Goal: Ask a question

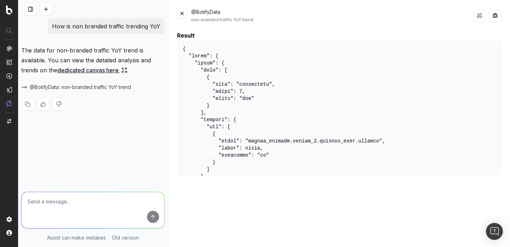
scroll to position [167, 0]
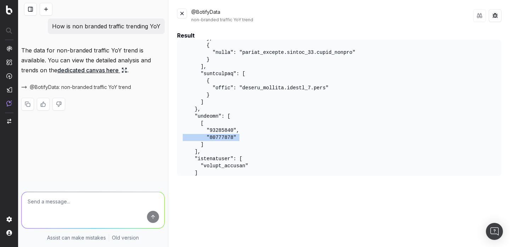
click at [180, 15] on button at bounding box center [182, 14] width 10 height 10
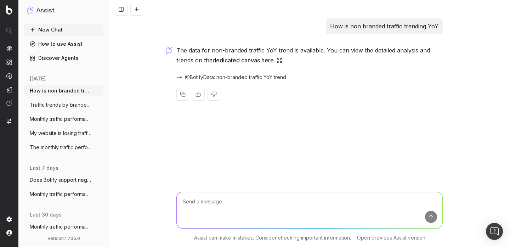
click at [140, 6] on button at bounding box center [136, 9] width 13 height 13
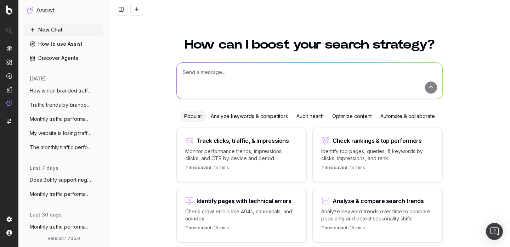
scroll to position [28, 0]
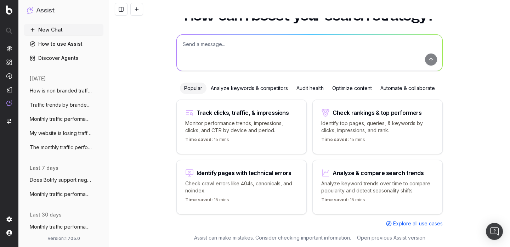
click at [212, 43] on textarea at bounding box center [310, 53] width 266 height 36
paste textarea "Impressions, clicks and CTR by country and device"
type textarea "Impressions, clicks and CTR by country and device"
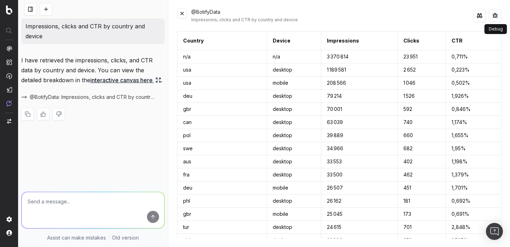
click at [494, 16] on button at bounding box center [495, 15] width 13 height 13
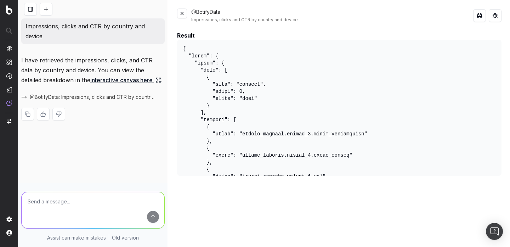
click at [282, 74] on pre at bounding box center [339, 108] width 325 height 136
click at [268, 88] on pre at bounding box center [339, 108] width 325 height 136
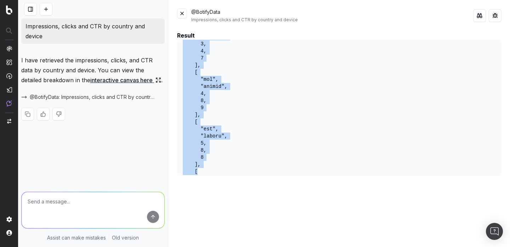
scroll to position [25391, 0]
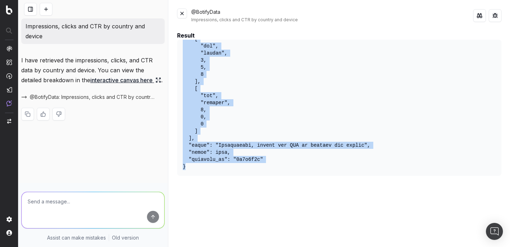
drag, startPoint x: 183, startPoint y: 47, endPoint x: 275, endPoint y: 267, distance: 238.1
click at [275, 247] on html "Assist New Chat How to use Assist Discover Agents [DATE] Impressions, clicks an…" at bounding box center [255, 123] width 510 height 247
copy pre "{ "query": { "query": { "sort": [ { "type": "metrics", "index": 0, "order": "de…"
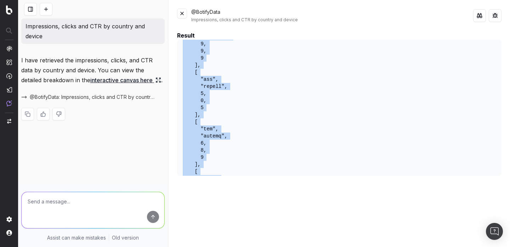
scroll to position [22589, 0]
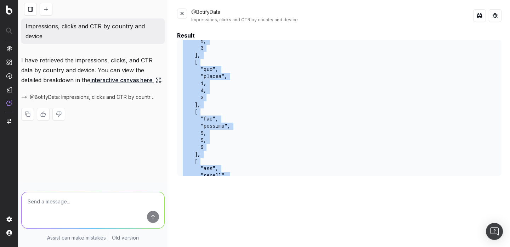
click at [47, 11] on button at bounding box center [46, 9] width 13 height 13
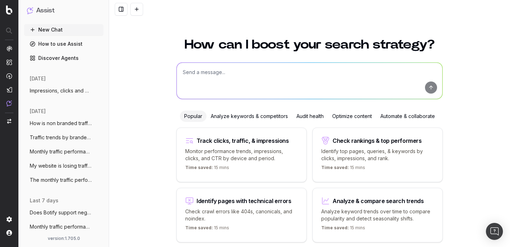
scroll to position [28, 0]
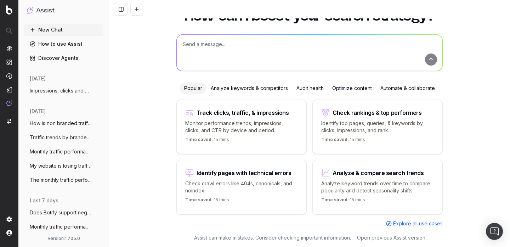
click at [212, 46] on textarea at bounding box center [310, 53] width 266 height 36
paste textarea "Impressions by country filtered on compliant pages"
type textarea "Impressions by country filtered on compliant pages"
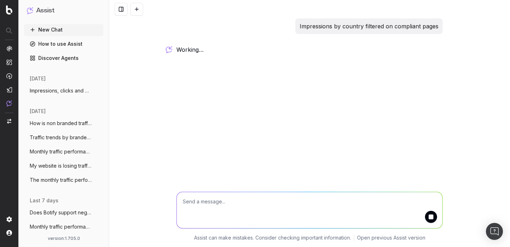
click at [0, 0] on span "working …" at bounding box center [0, 0] width 0 height 0
click at [208, 71] on div "Impressions by country filtered on compliant pages working … Assist can make mi…" at bounding box center [309, 123] width 401 height 247
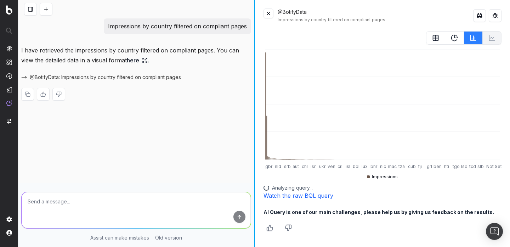
click at [287, 85] on div "Impressions by country filtered on compliant pages I have retrieved the impress…" at bounding box center [264, 123] width 492 height 247
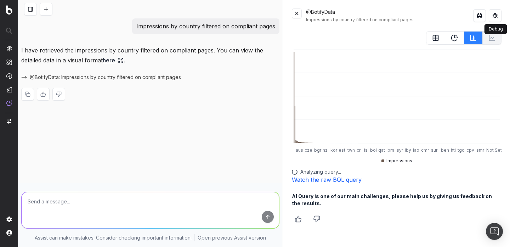
click at [498, 13] on button at bounding box center [495, 15] width 13 height 13
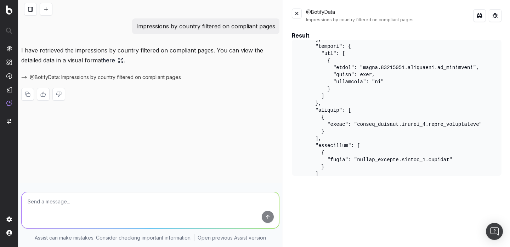
scroll to position [74, 0]
